Goal: Information Seeking & Learning: Learn about a topic

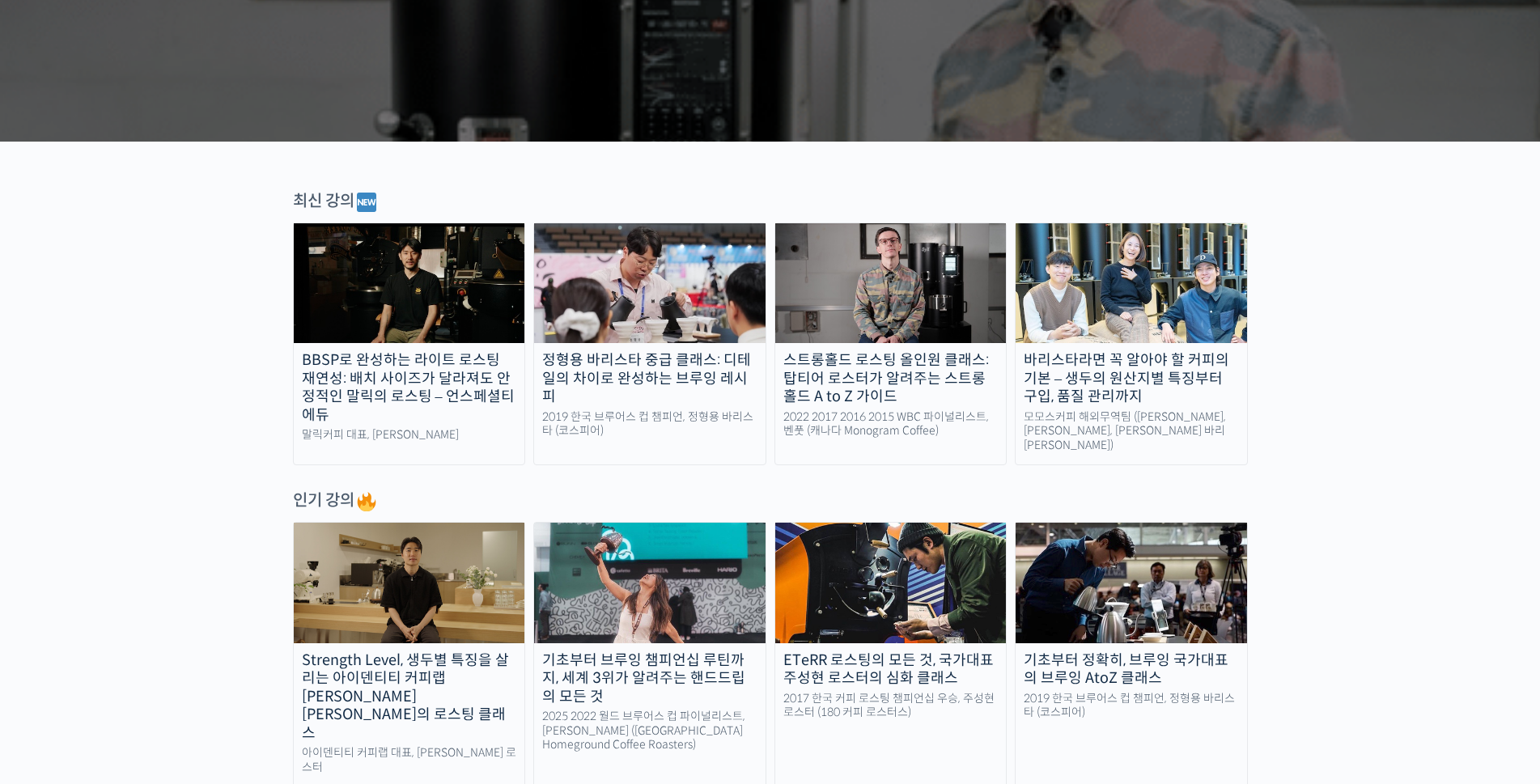
scroll to position [971, 0]
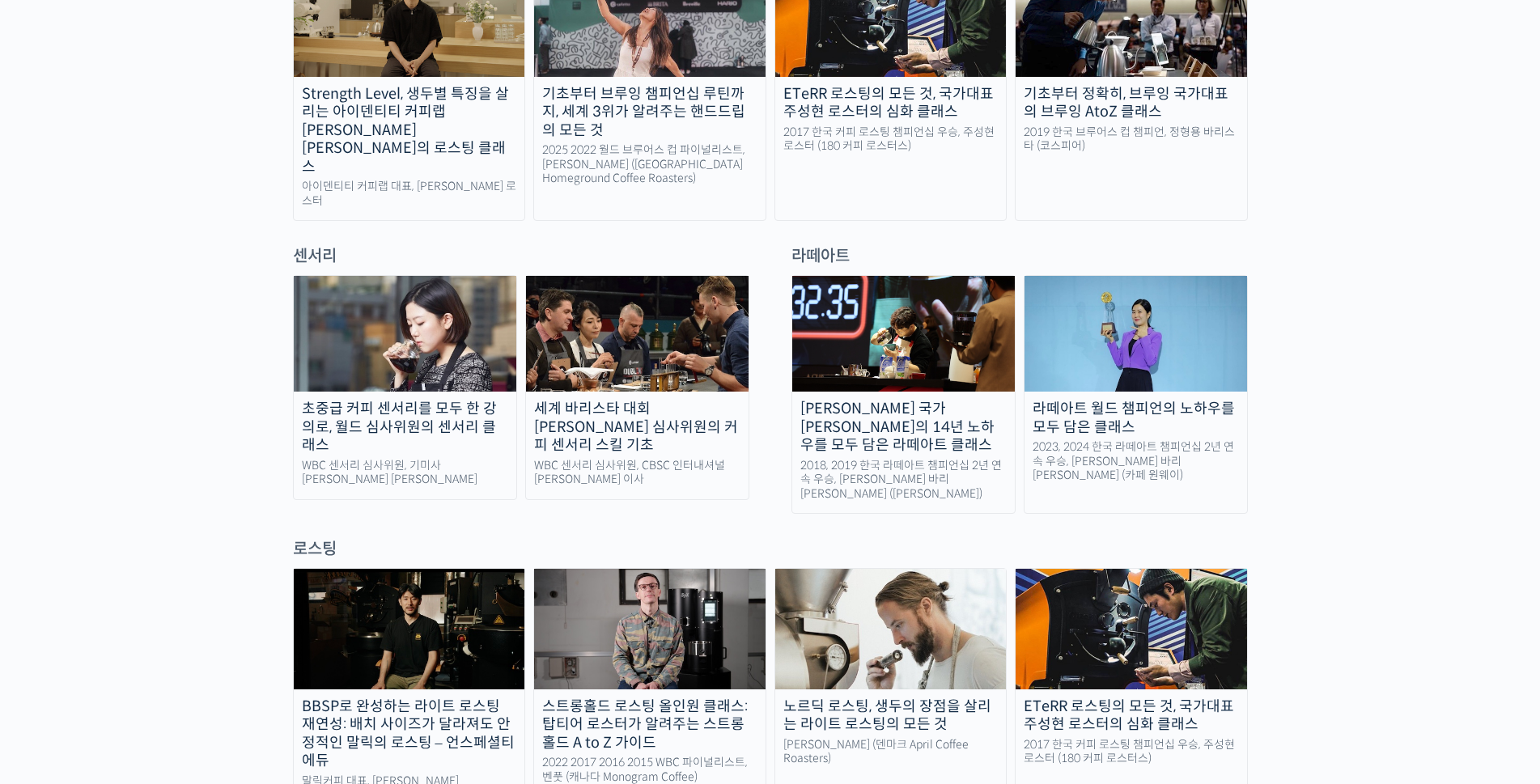
click at [376, 400] on div "초중급 커피 센서리를 모두 한 강의로, 월드 심사위원의 센서리 클래스" at bounding box center [405, 427] width 223 height 55
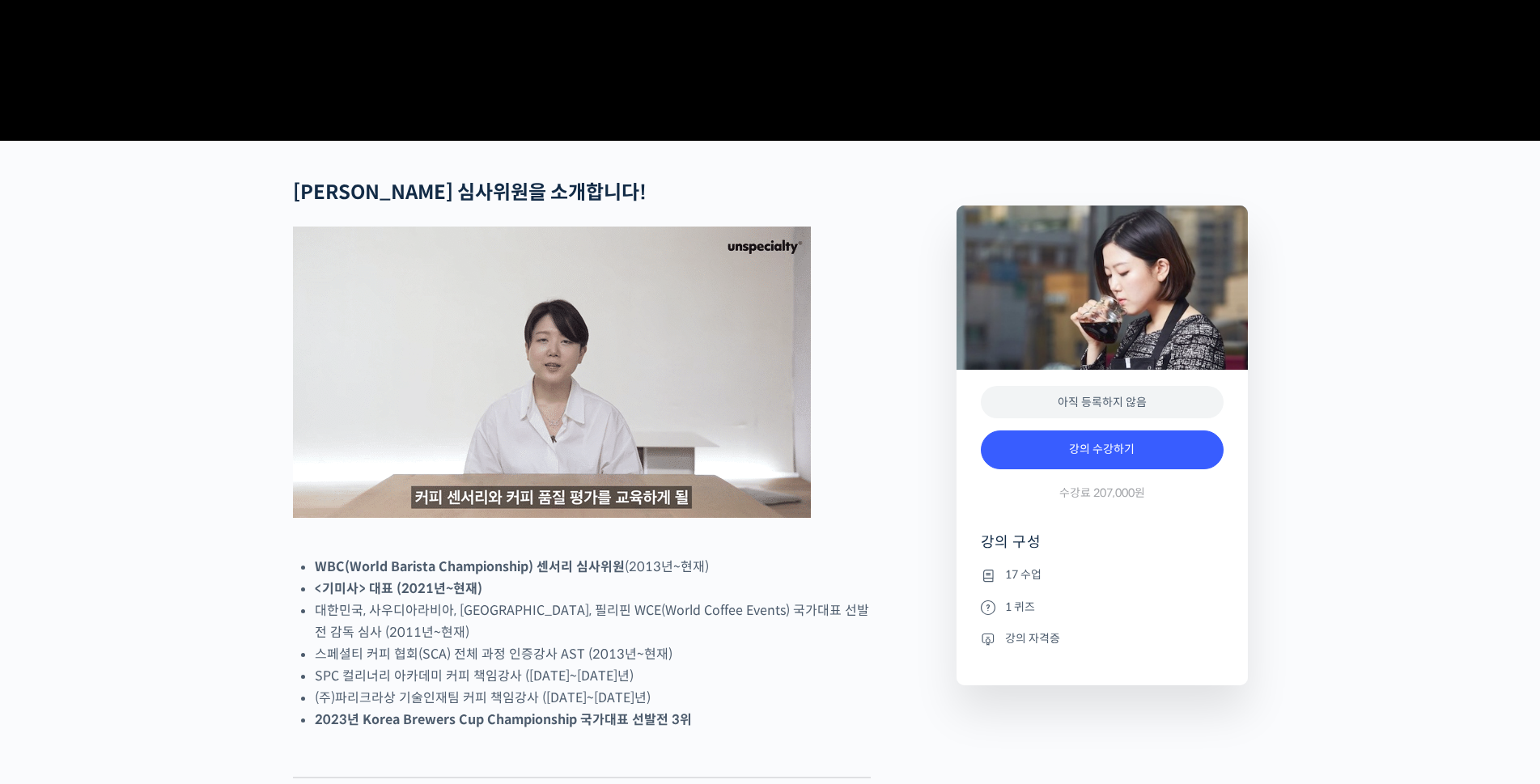
scroll to position [485, 0]
checkbox input "true"
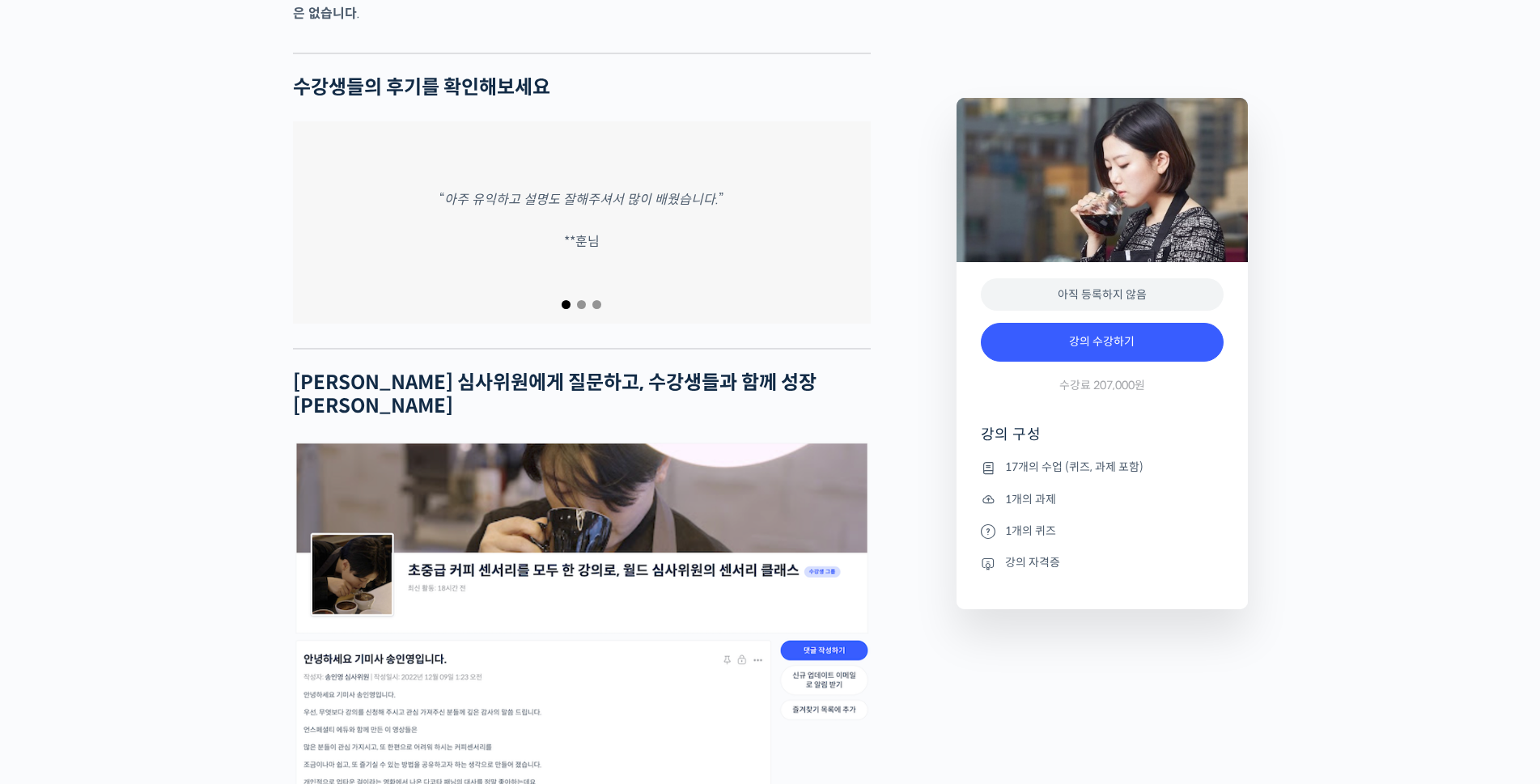
scroll to position [7203, 0]
